Goal: Task Accomplishment & Management: Complete application form

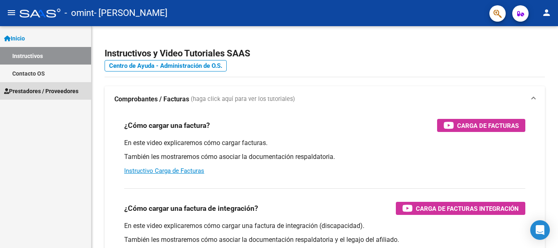
click at [32, 90] on span "Prestadores / Proveedores" at bounding box center [41, 91] width 74 height 9
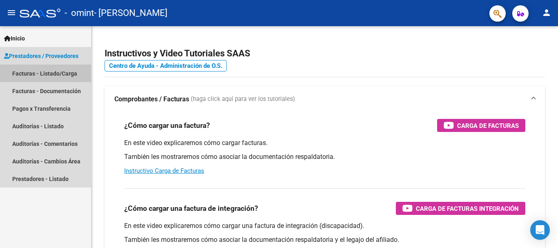
click at [44, 71] on link "Facturas - Listado/Carga" at bounding box center [45, 74] width 91 height 18
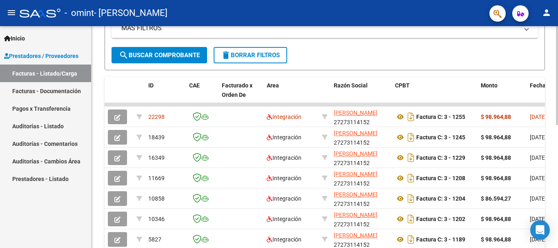
scroll to position [239, 0]
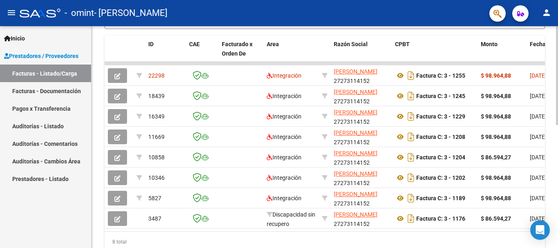
click at [517, 168] on div "Video tutorial PRESTADORES -> Listado de CPBTs Emitidos por Prestadores / Prove…" at bounding box center [325, 32] width 468 height 491
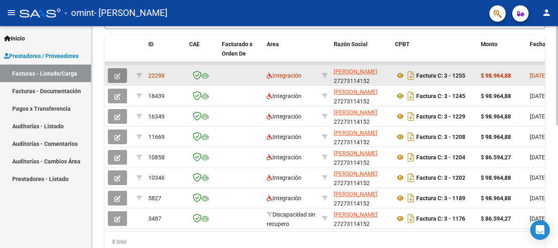
click at [118, 73] on icon "button" at bounding box center [117, 76] width 6 height 6
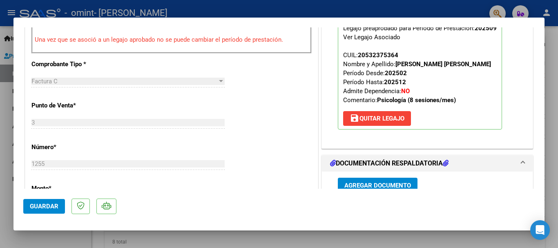
scroll to position [274, 0]
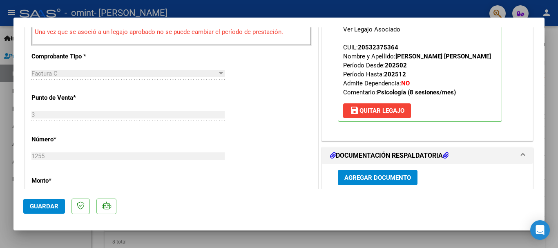
click at [358, 181] on span "Agregar Documento" at bounding box center [377, 177] width 67 height 7
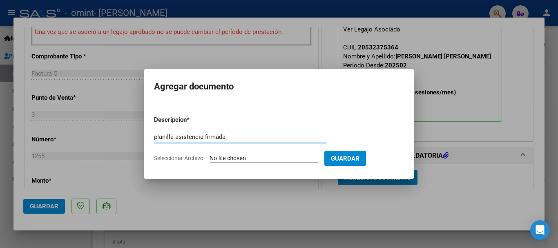
type input "planilla asistencia firmada"
click at [282, 158] on input "Seleccionar Archivo" at bounding box center [263, 159] width 108 height 8
click at [290, 161] on input "Seleccionar Archivo" at bounding box center [263, 159] width 108 height 8
type input "C:\fakepath\WhatsApp Image [DATE] 20.15.09.jpeg"
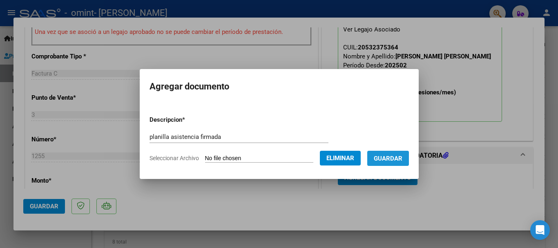
click at [396, 160] on span "Guardar" at bounding box center [388, 158] width 29 height 7
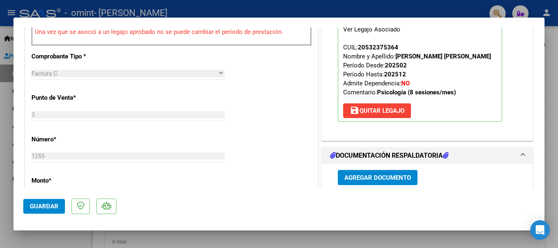
click at [550, 40] on div at bounding box center [279, 124] width 558 height 248
type input "$ 0,00"
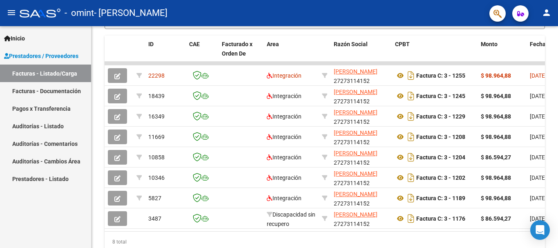
scroll to position [239, 0]
